Goal: Find specific page/section: Find specific page/section

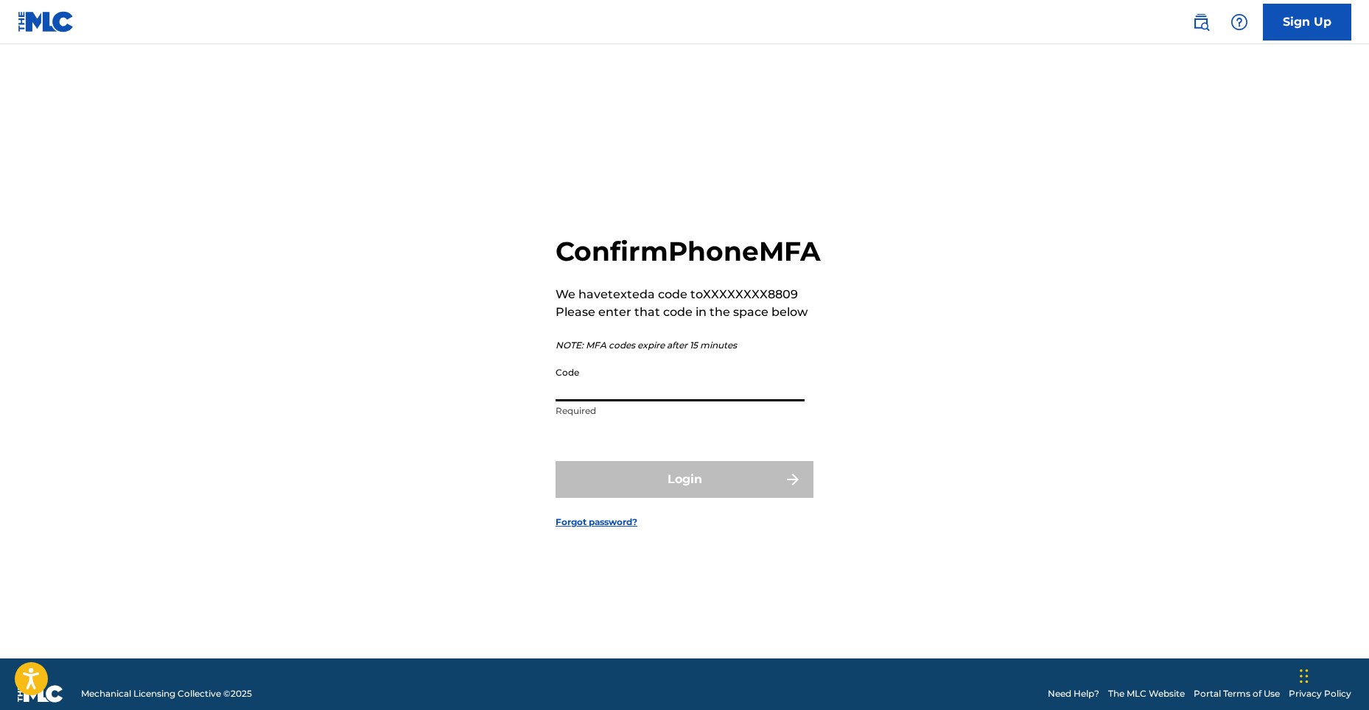
click at [637, 402] on input "Code" at bounding box center [680, 381] width 249 height 42
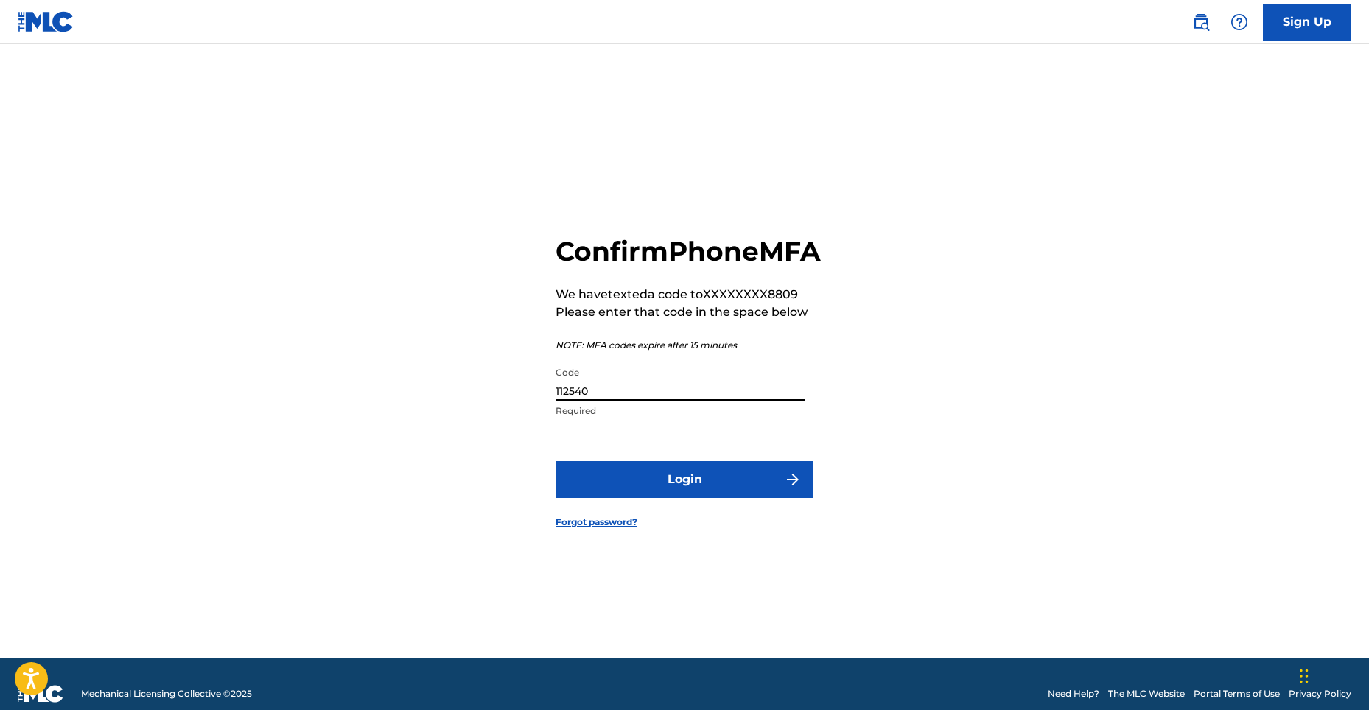
type input "112540"
click at [621, 488] on button "Login" at bounding box center [685, 479] width 258 height 37
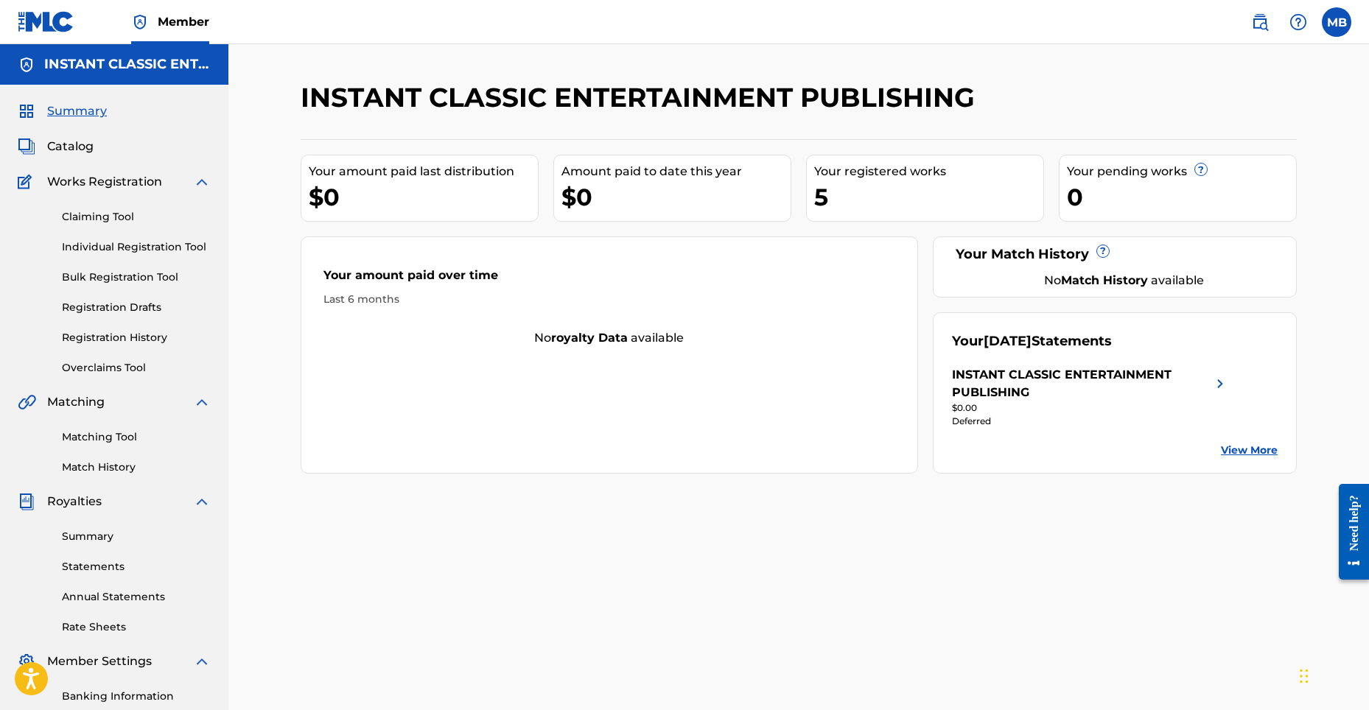
click at [72, 144] on span "Catalog" at bounding box center [70, 147] width 46 height 18
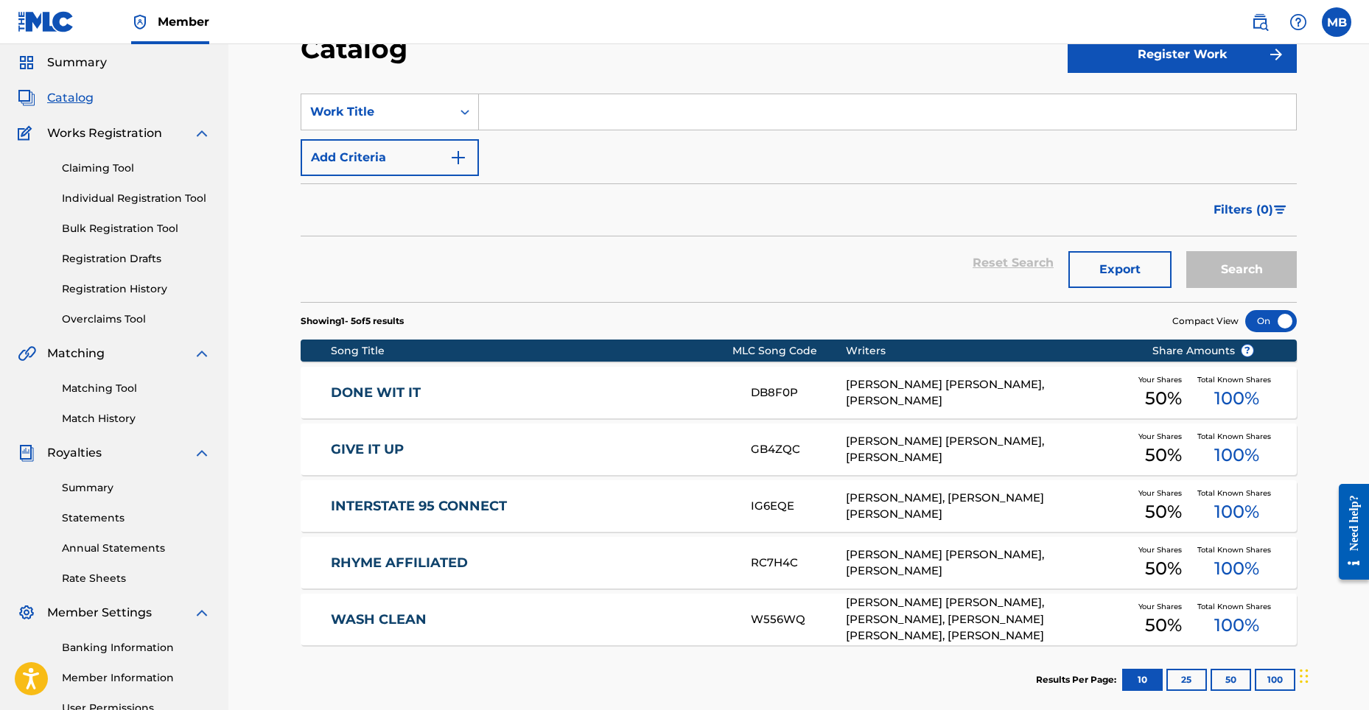
scroll to position [74, 0]
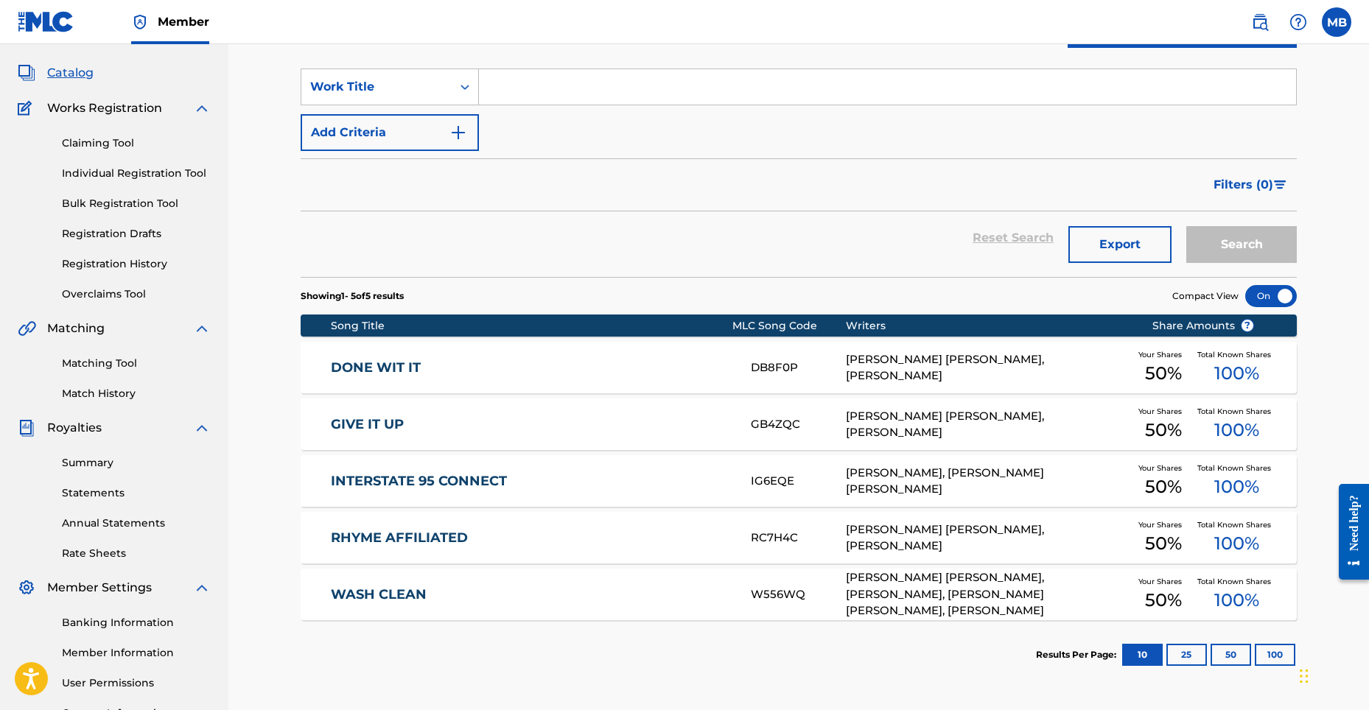
click at [935, 483] on div "[PERSON_NAME], [PERSON_NAME] [PERSON_NAME]" at bounding box center [988, 481] width 284 height 33
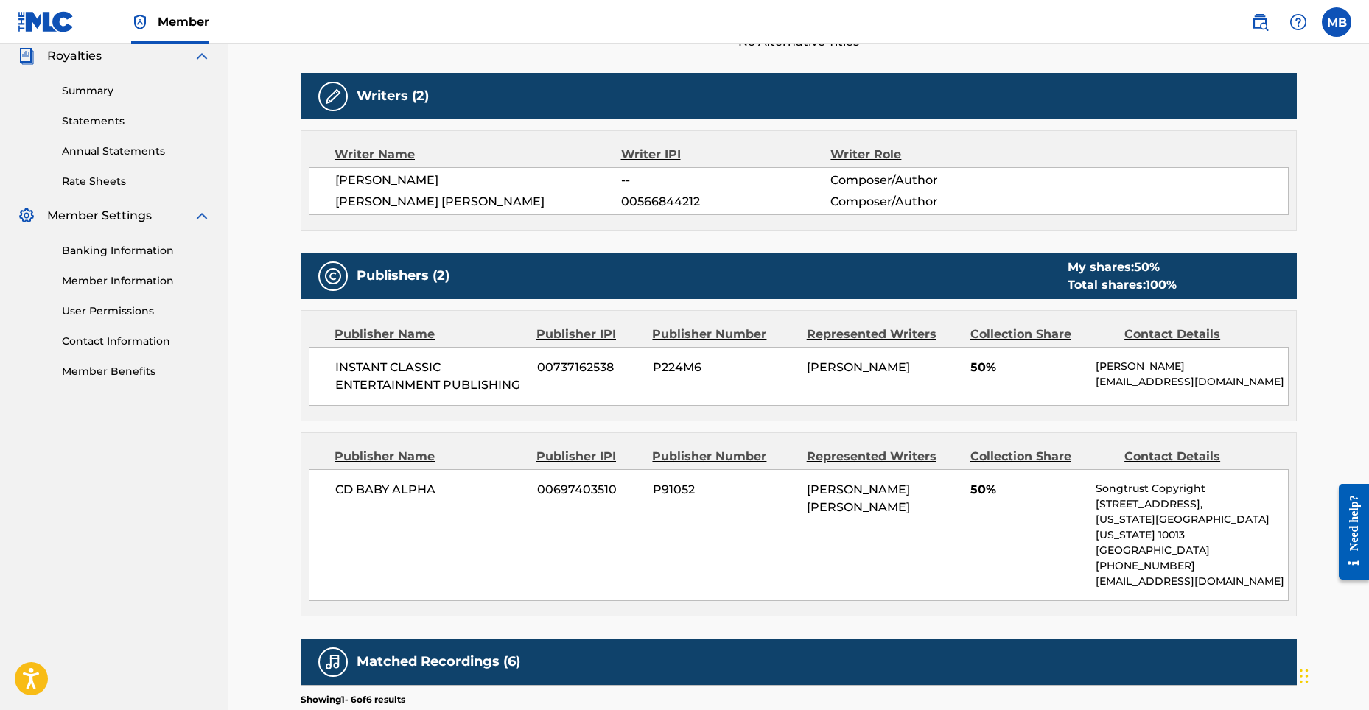
scroll to position [442, 0]
